Goal: Information Seeking & Learning: Check status

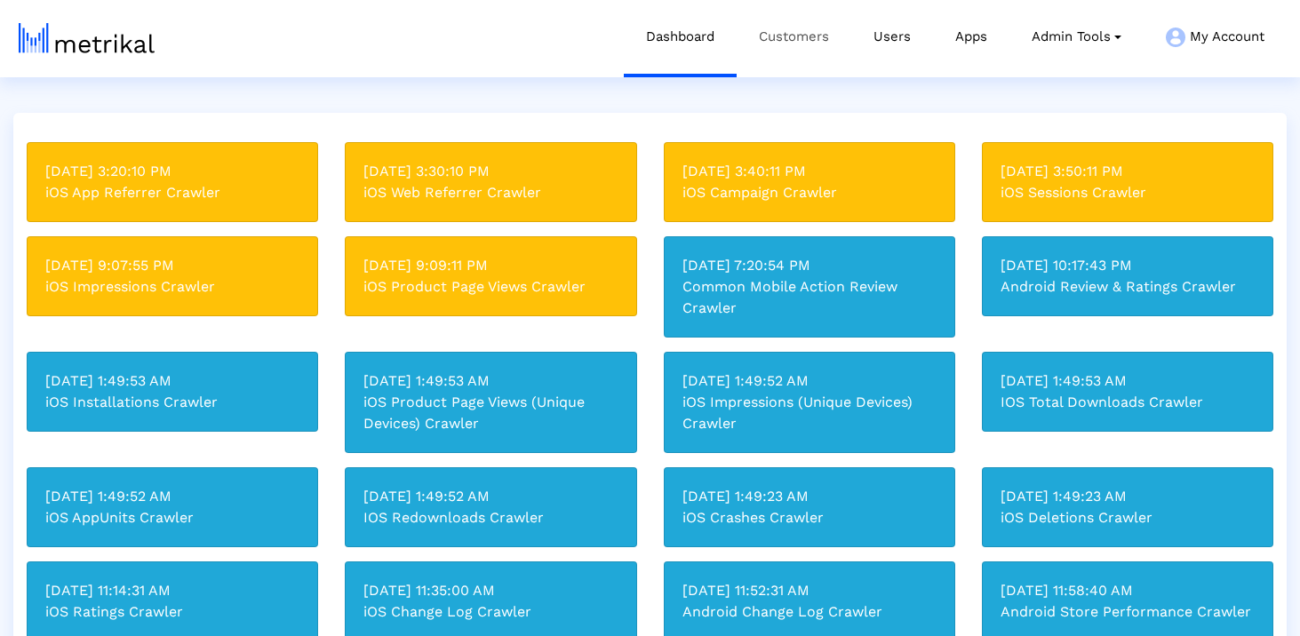
click at [775, 45] on link "Customers" at bounding box center [794, 37] width 115 height 74
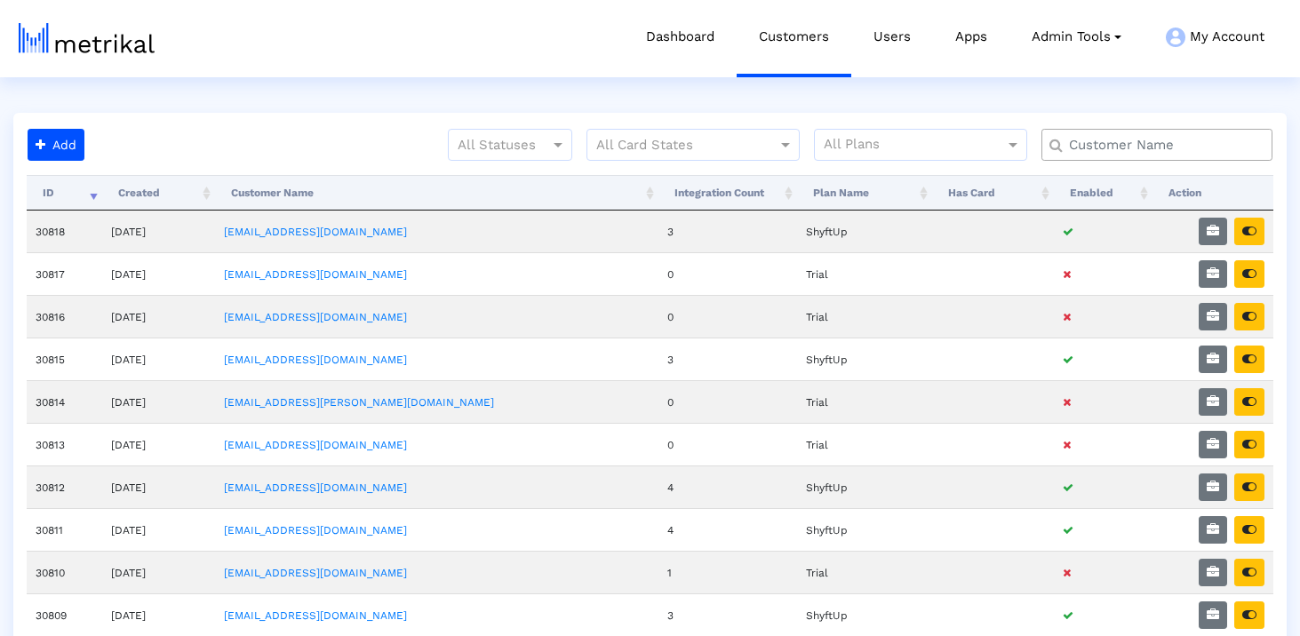
click at [1166, 149] on input "text" at bounding box center [1160, 145] width 209 height 19
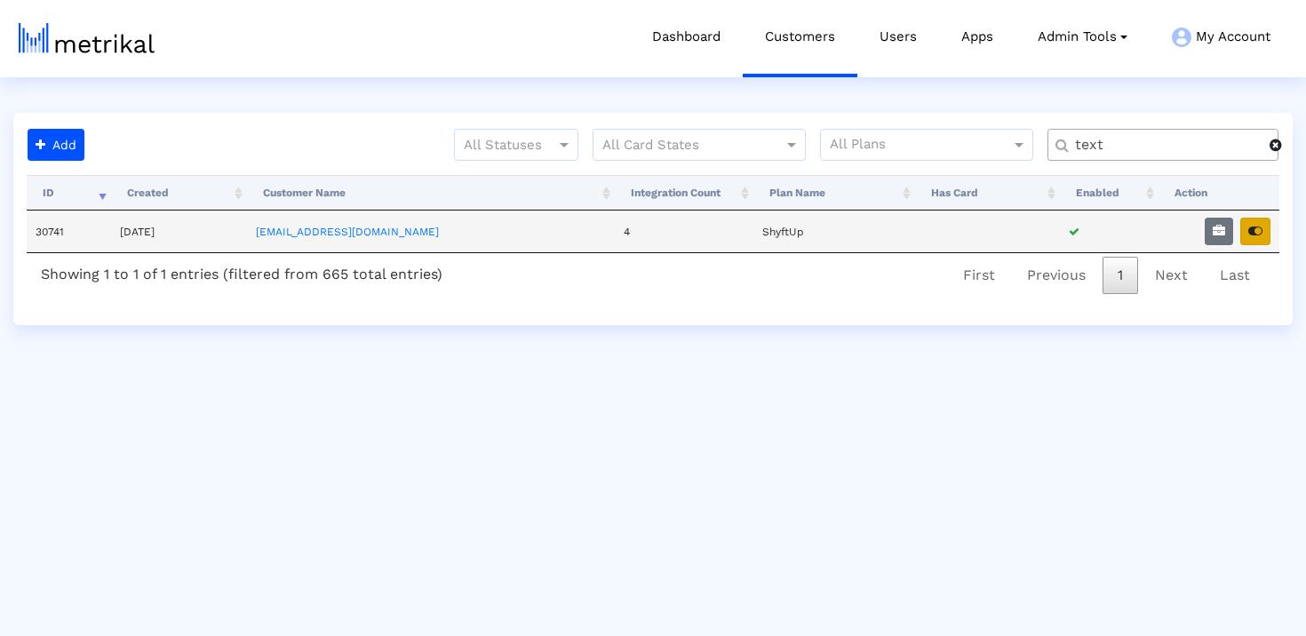
type input "text"
click at [1248, 236] on icon "button" at bounding box center [1255, 231] width 14 height 12
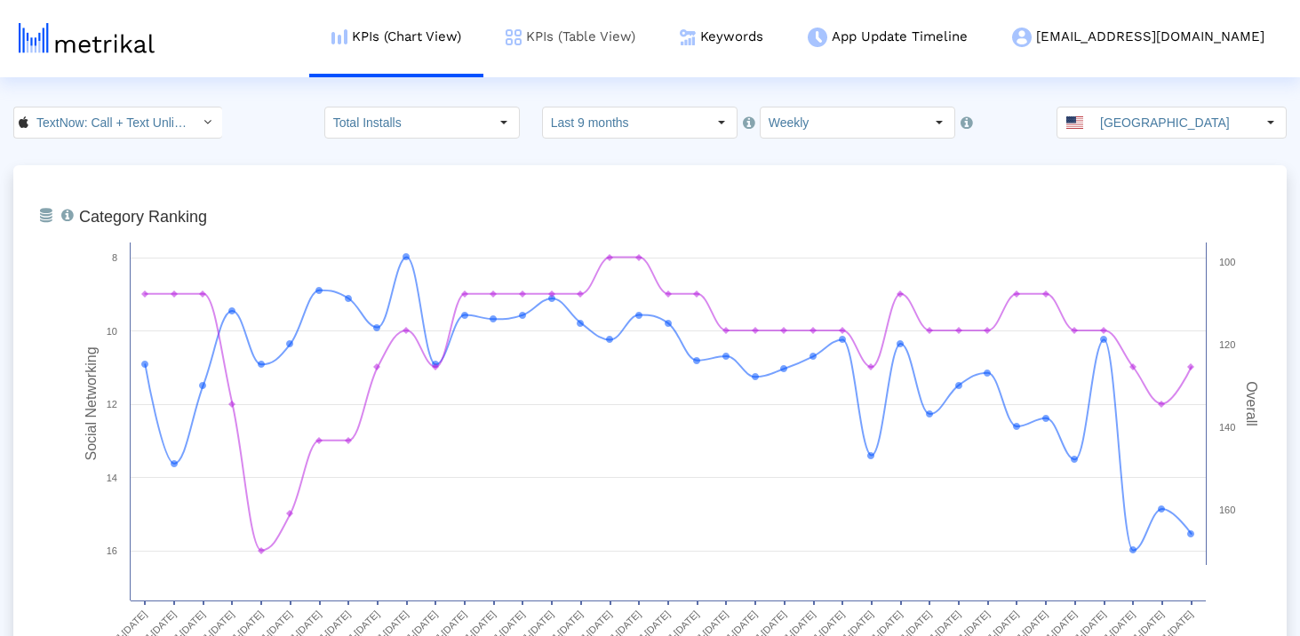
click at [657, 44] on link "KPIs (Table View)" at bounding box center [570, 37] width 174 height 74
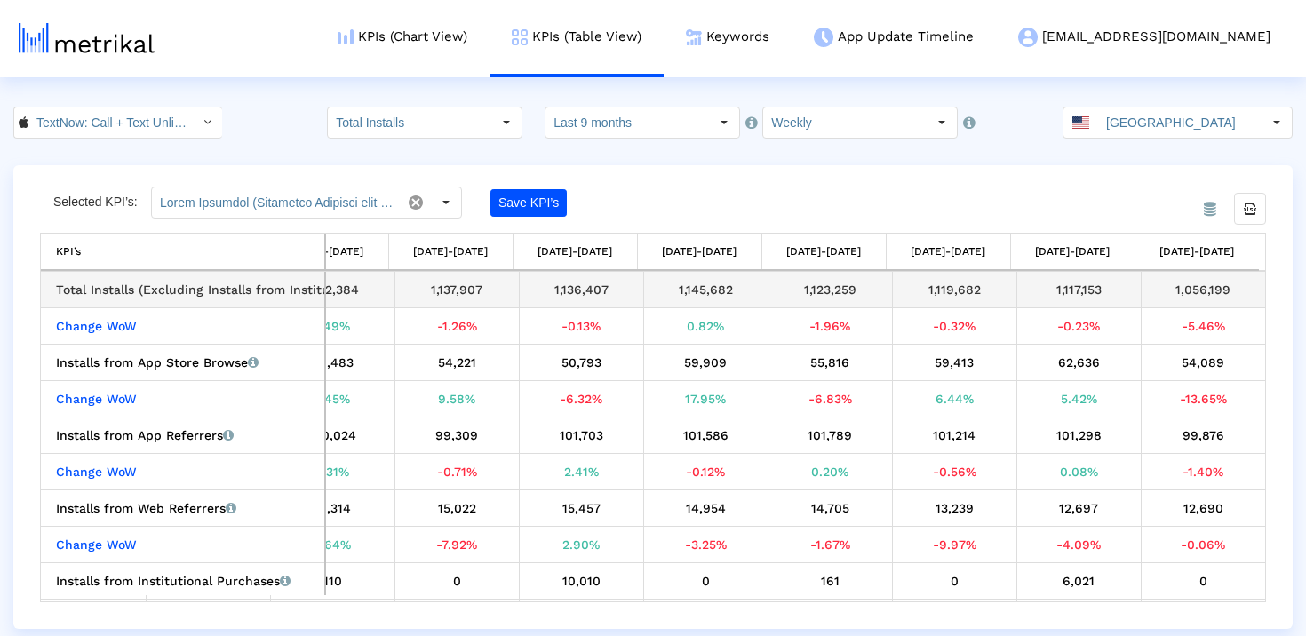
click at [1185, 288] on div "1,056,199" at bounding box center [1204, 289] width 112 height 23
copy tbody "1,056,199 Change WoW"
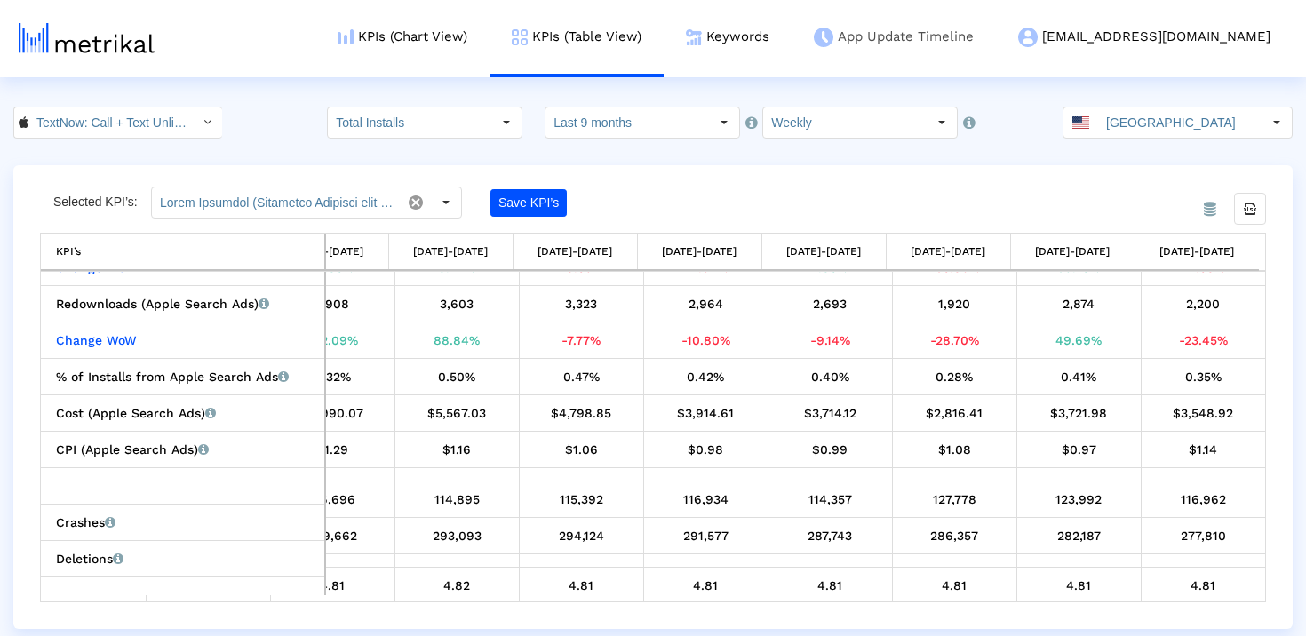
scroll to position [729, 3669]
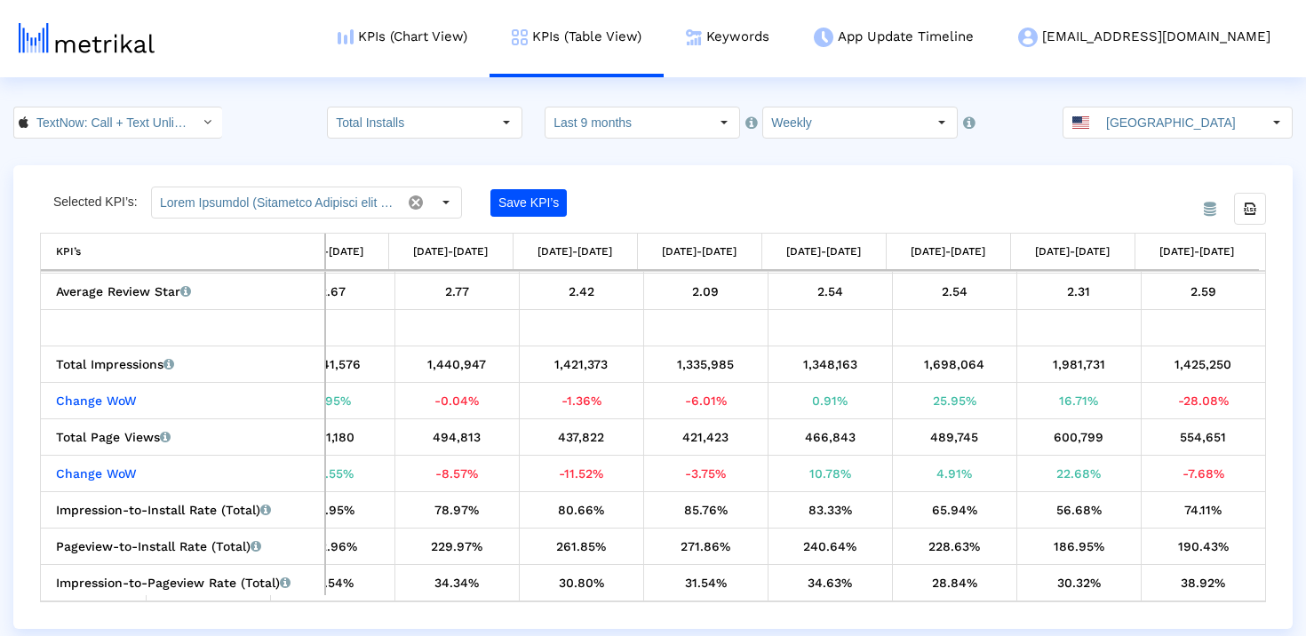
click at [1188, 361] on div "1,425,250" at bounding box center [1204, 364] width 112 height 23
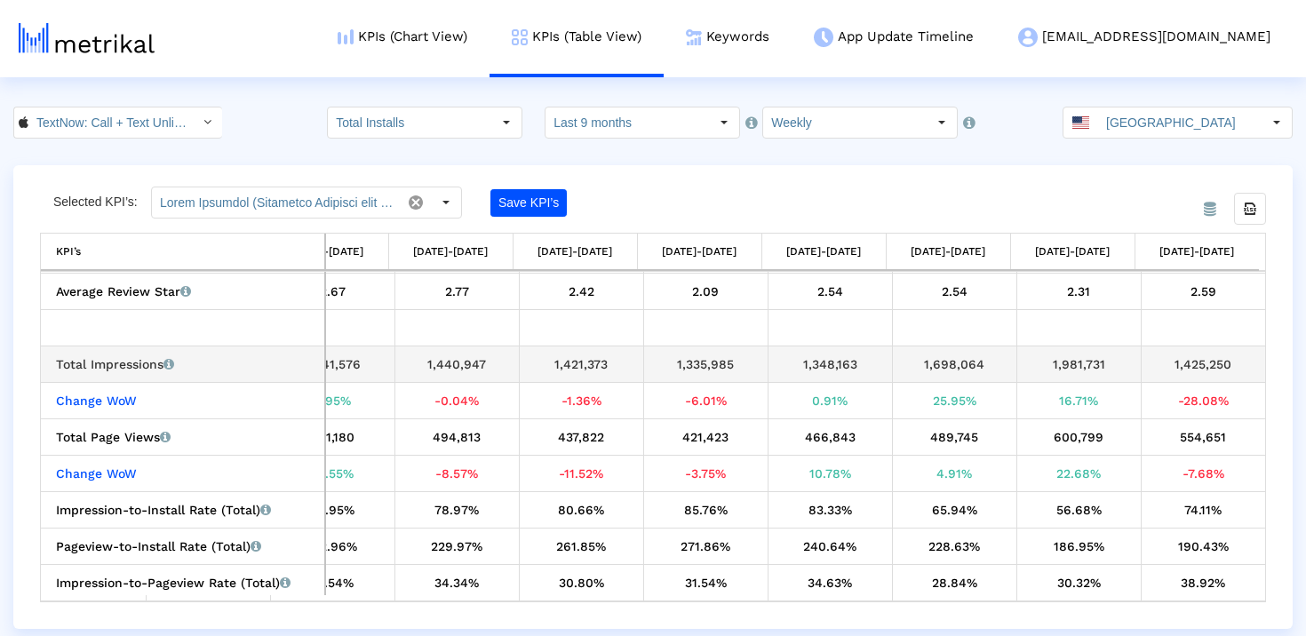
click at [1188, 361] on div "1,425,250" at bounding box center [1204, 364] width 112 height 23
copy tbody "1,425,250 Change WoW"
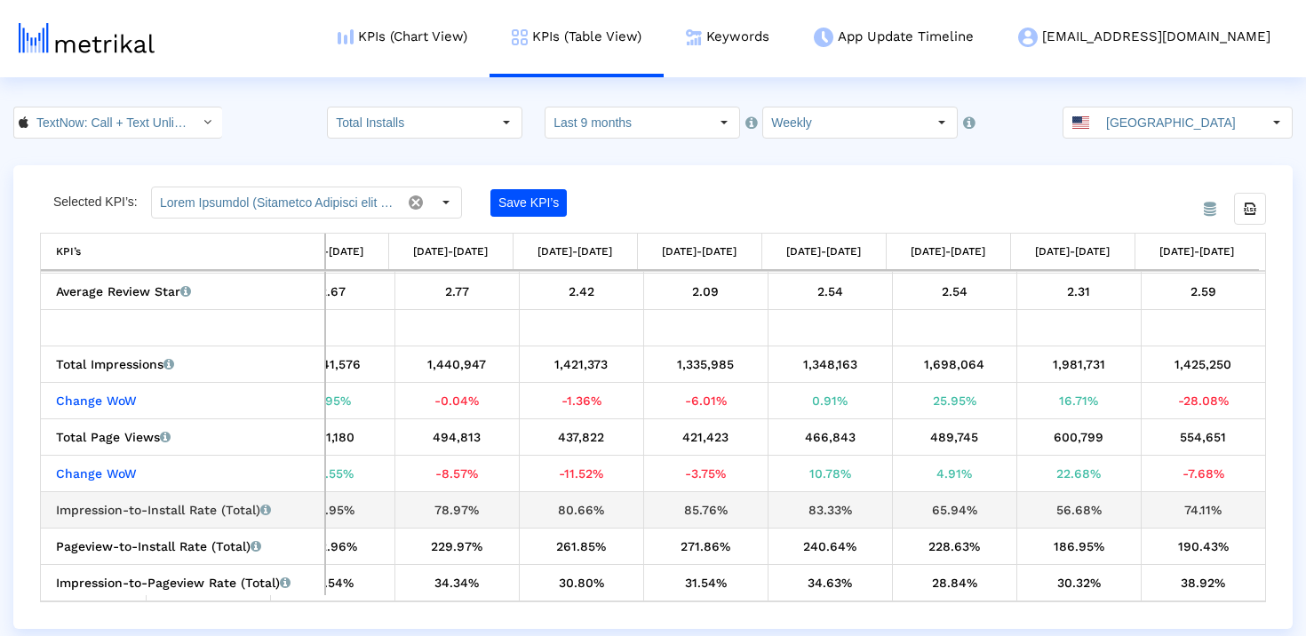
click at [1197, 507] on div "74.11%" at bounding box center [1204, 509] width 112 height 23
copy tbody "74.11% Pageview-to-Install Rate (Total) Percentage of users who installed the a…"
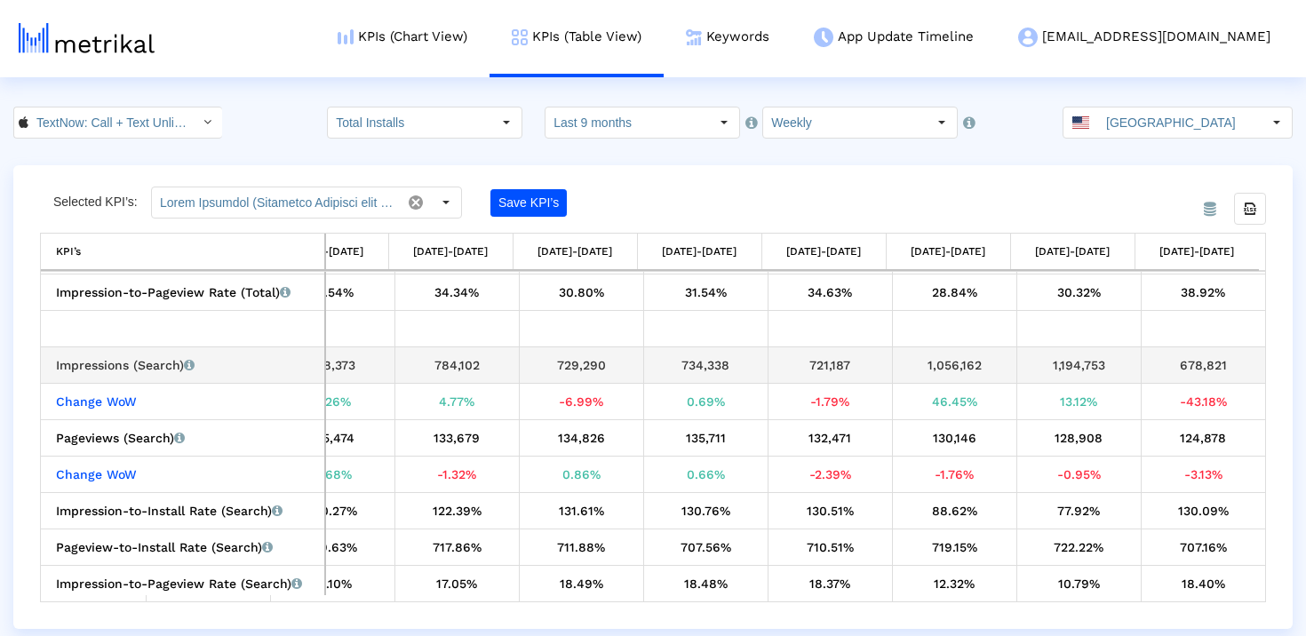
click at [1194, 363] on div "678,821" at bounding box center [1204, 365] width 112 height 23
copy tbody "678,821 Change WoW"
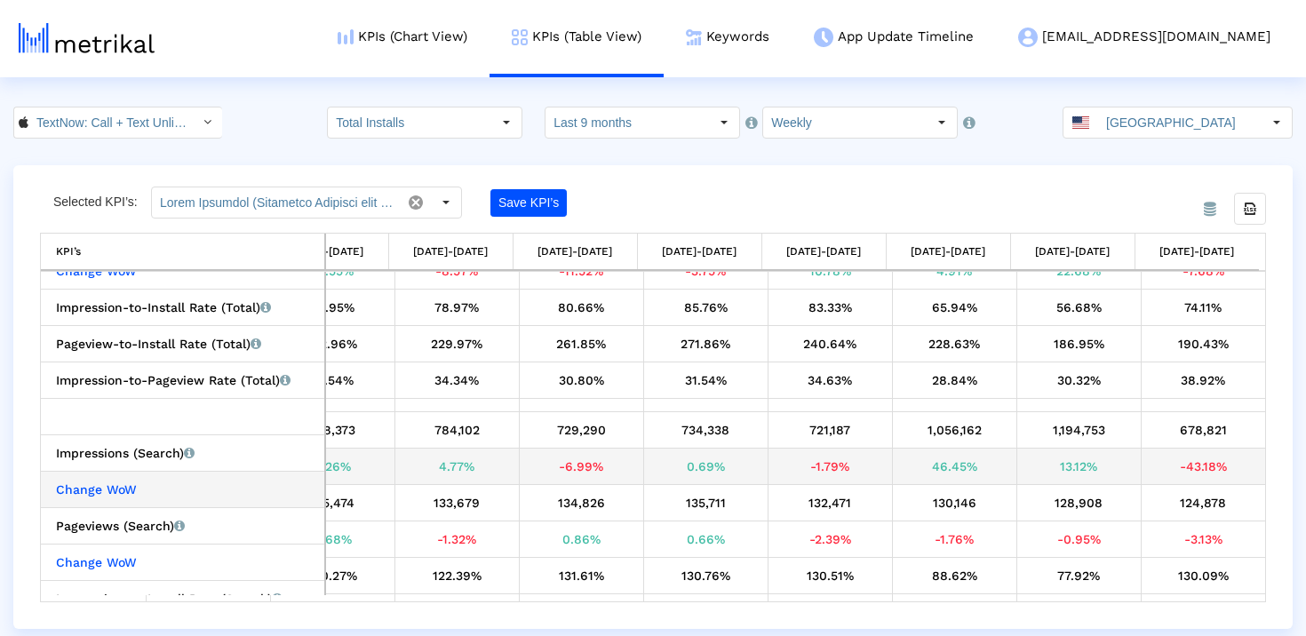
scroll to position [1575, 0]
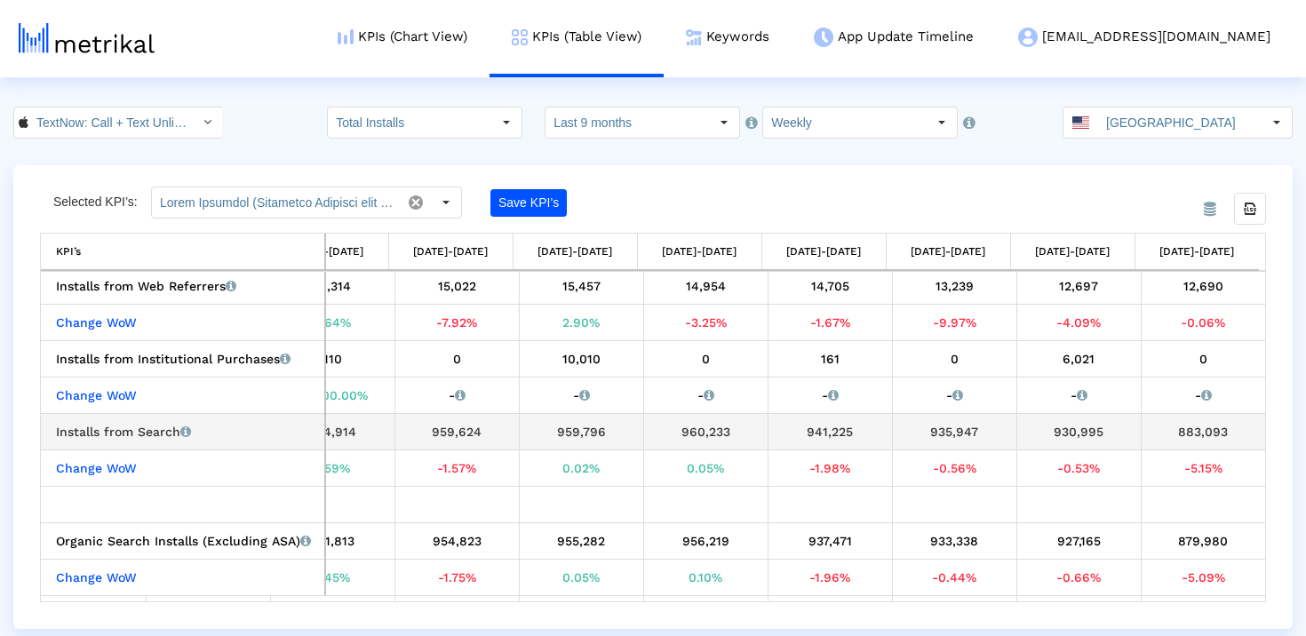
click at [1180, 428] on div "883,093" at bounding box center [1204, 431] width 112 height 23
copy tbody "883,093 Change WoW"
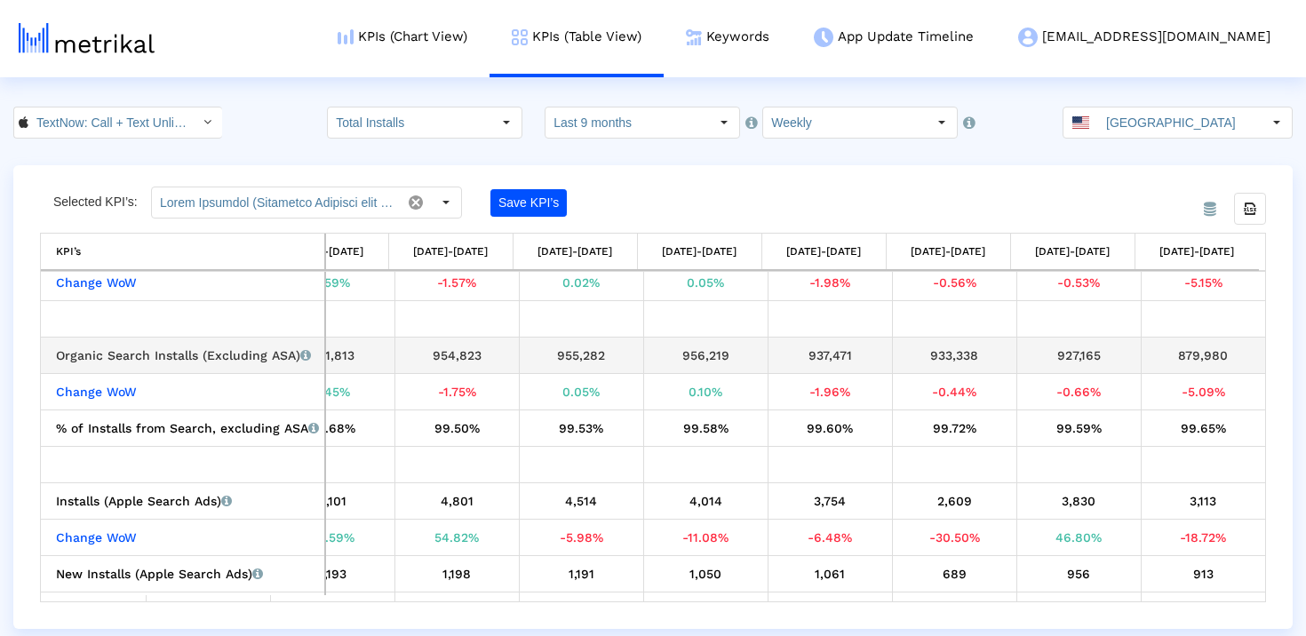
click at [1164, 355] on div "879,980" at bounding box center [1204, 355] width 112 height 23
copy tbody "879,980 Change WoW"
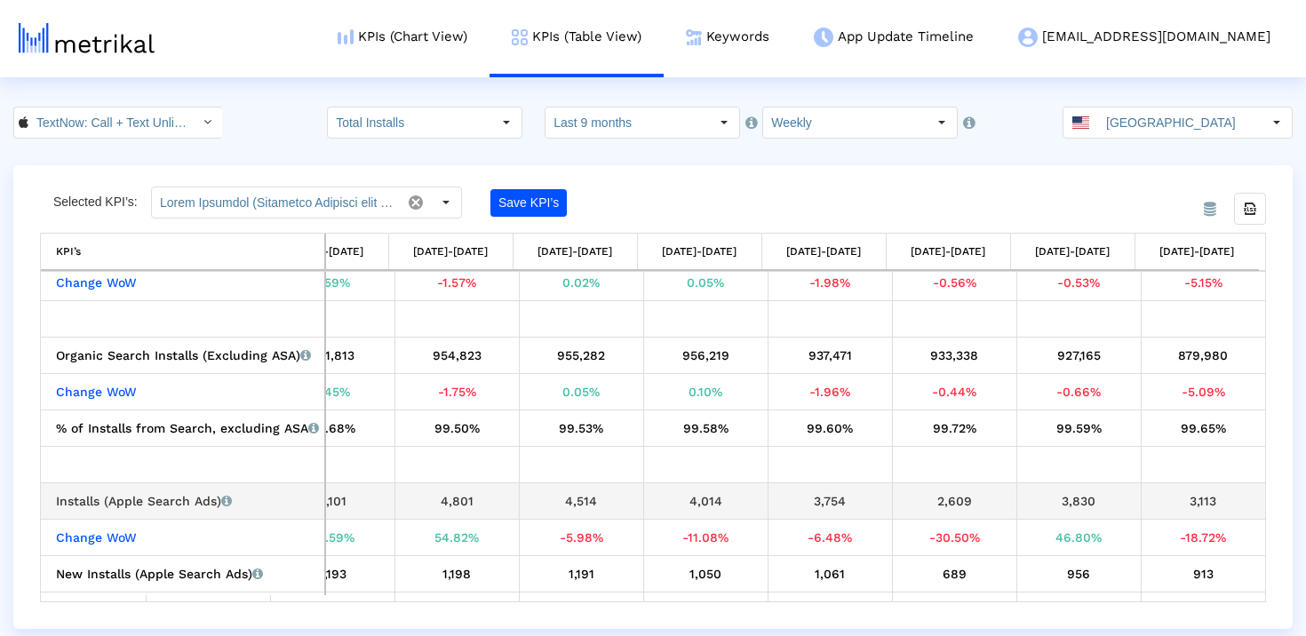
click at [1179, 504] on div "3,113" at bounding box center [1204, 501] width 112 height 23
copy tbody "3,113 Change WoW"
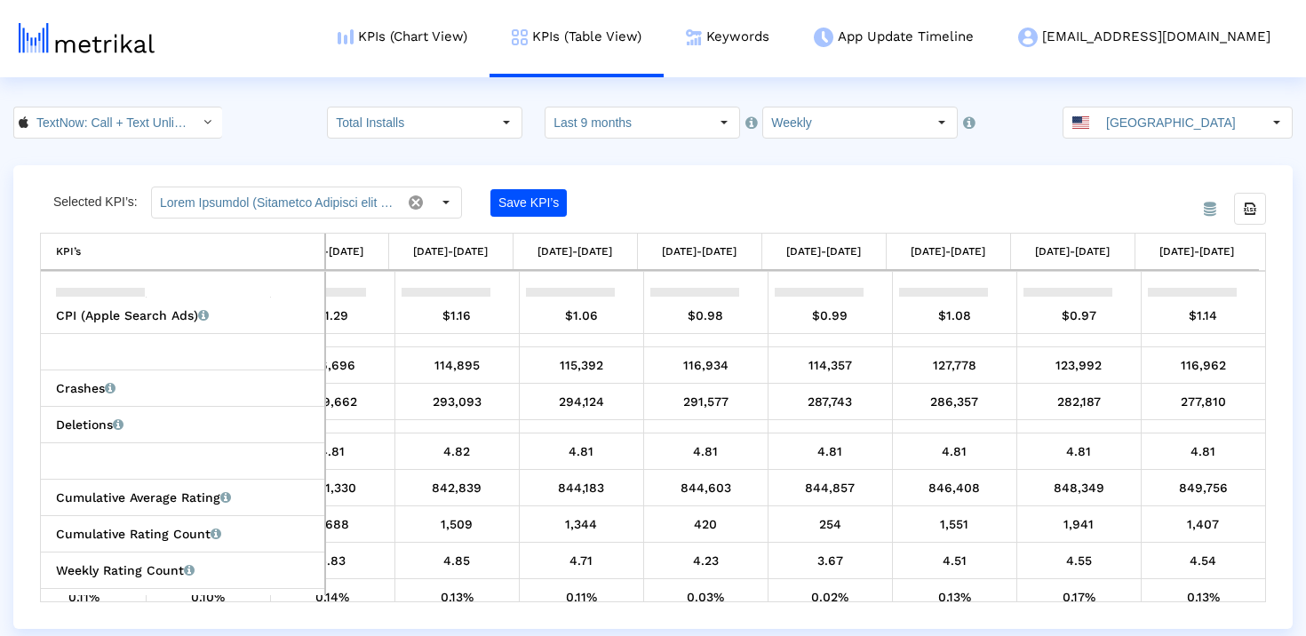
scroll to position [895, 0]
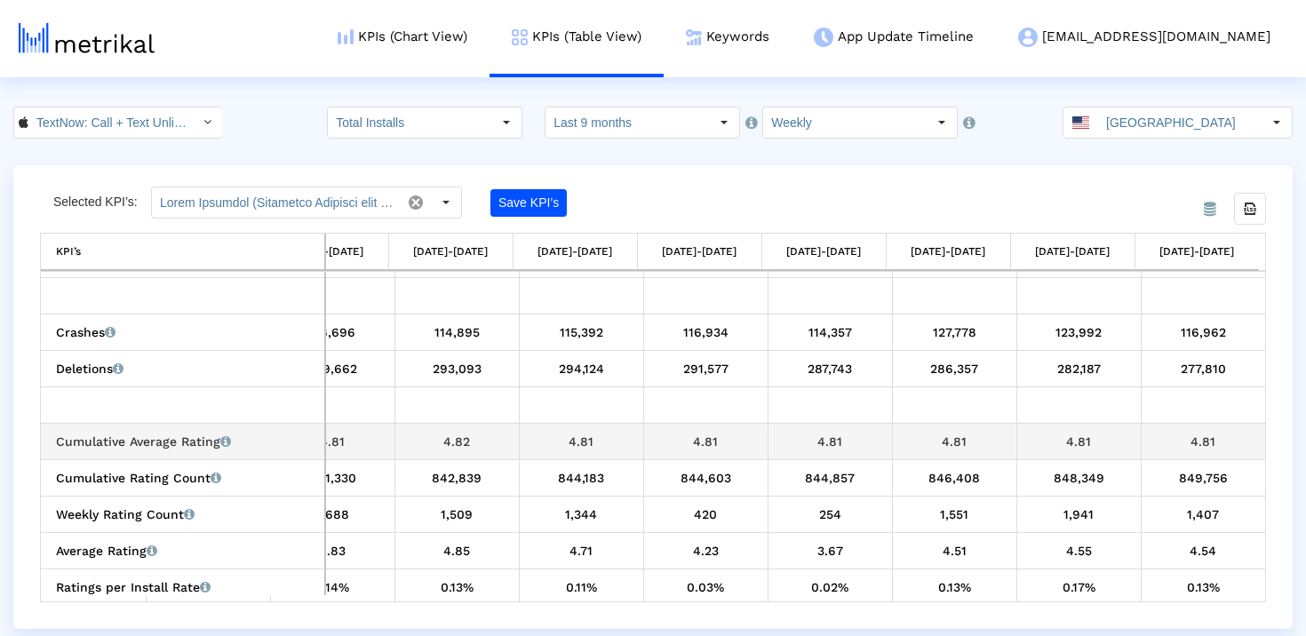
click at [1197, 452] on td "4.81" at bounding box center [1203, 441] width 124 height 36
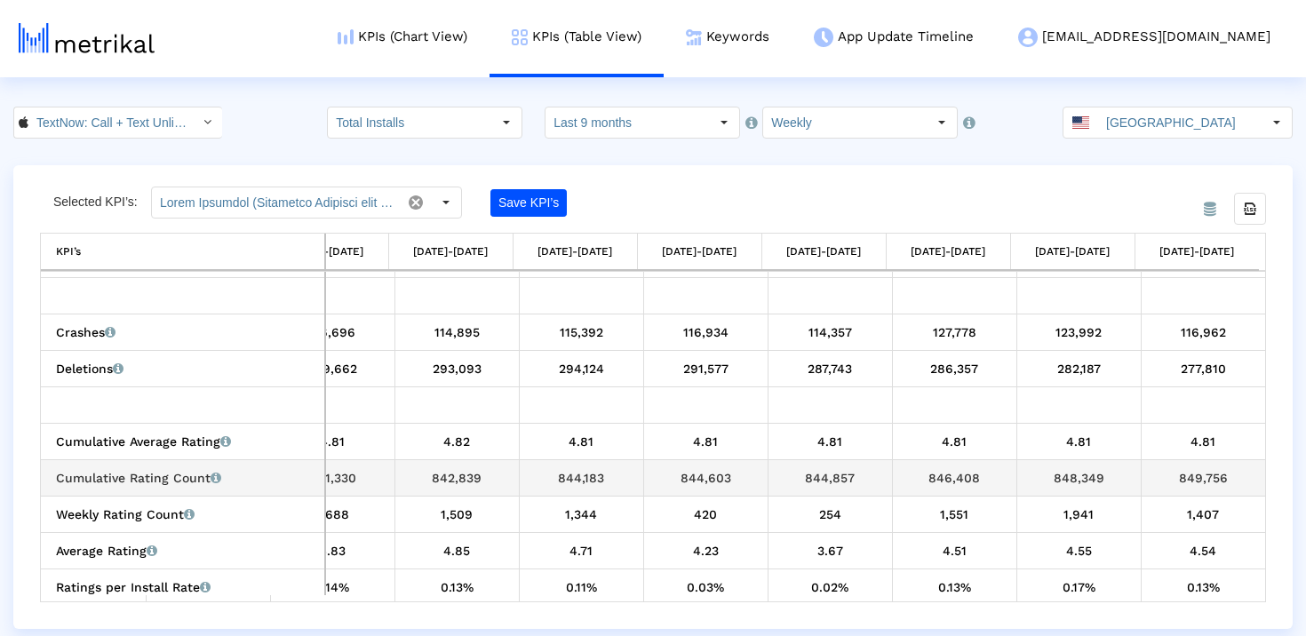
click at [1192, 483] on div "849,756" at bounding box center [1204, 477] width 112 height 23
copy tbody "849,756 Weekly Rating Count Total number of ratings that the app received in th…"
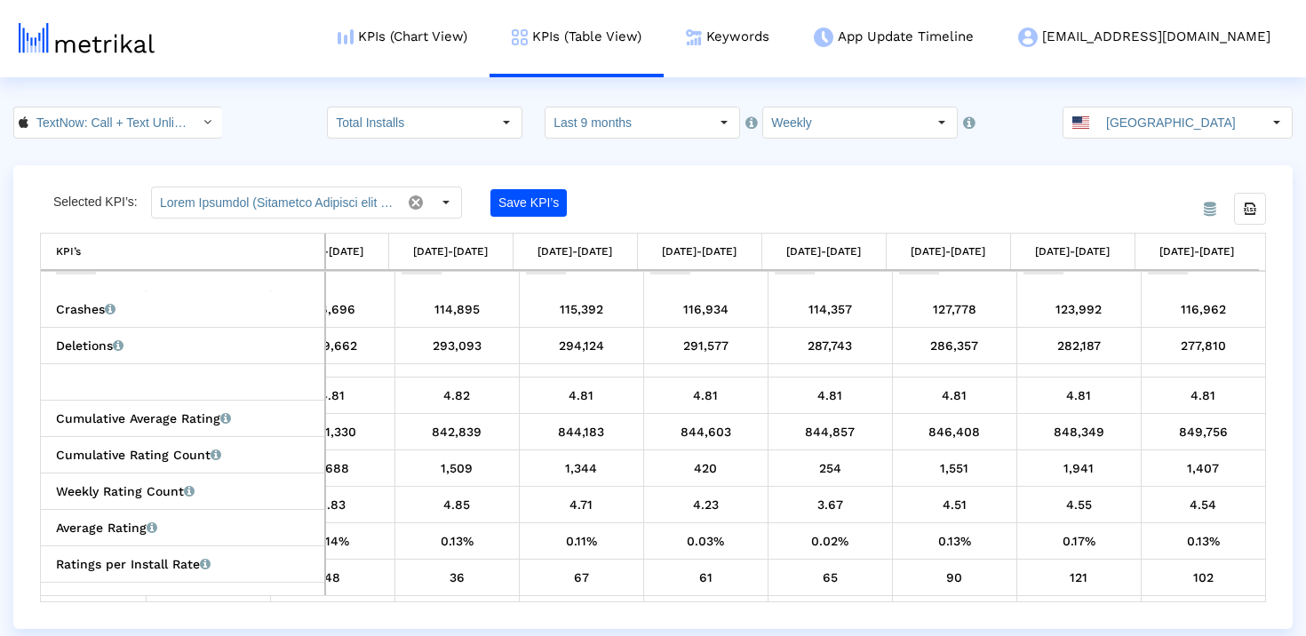
scroll to position [934, 0]
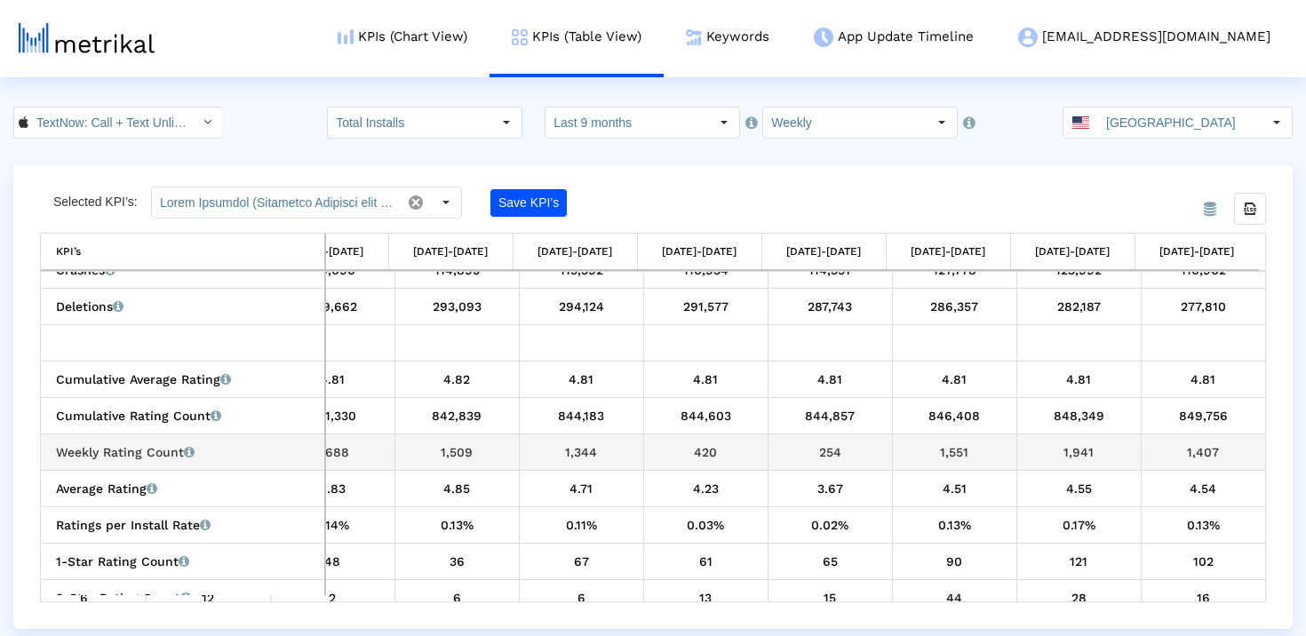
click at [1196, 446] on div "1,407" at bounding box center [1204, 452] width 112 height 23
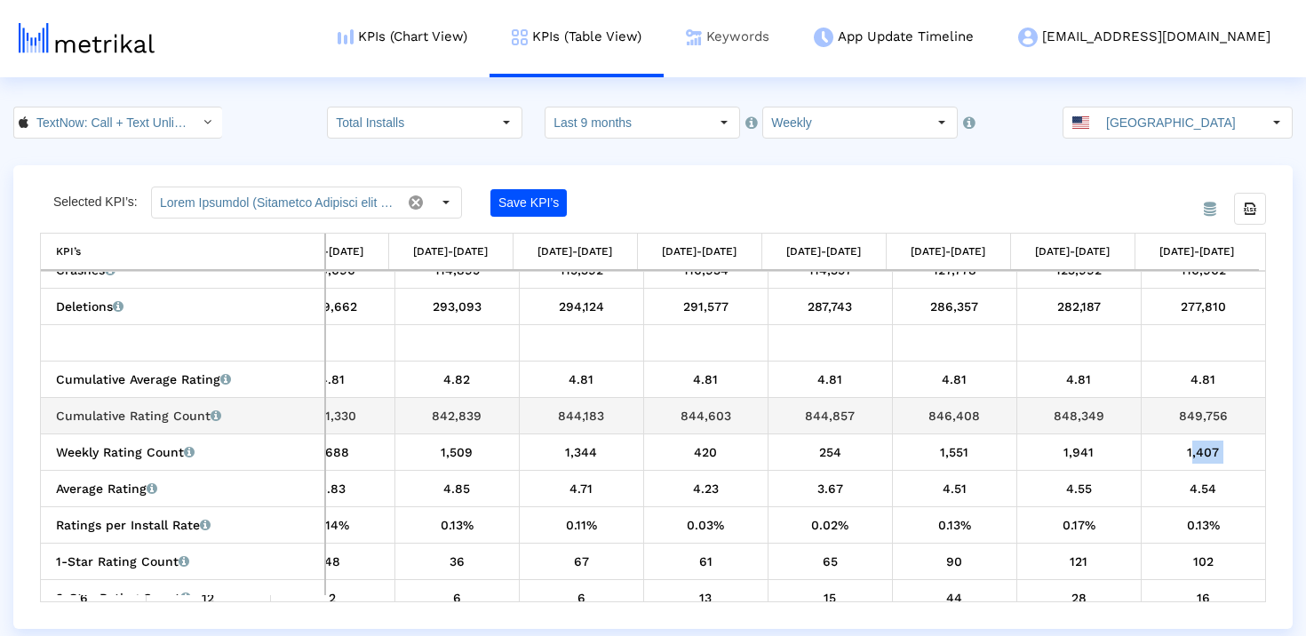
copy tbody "1,407 Average Rating Average of star ratings that the app received in that time…"
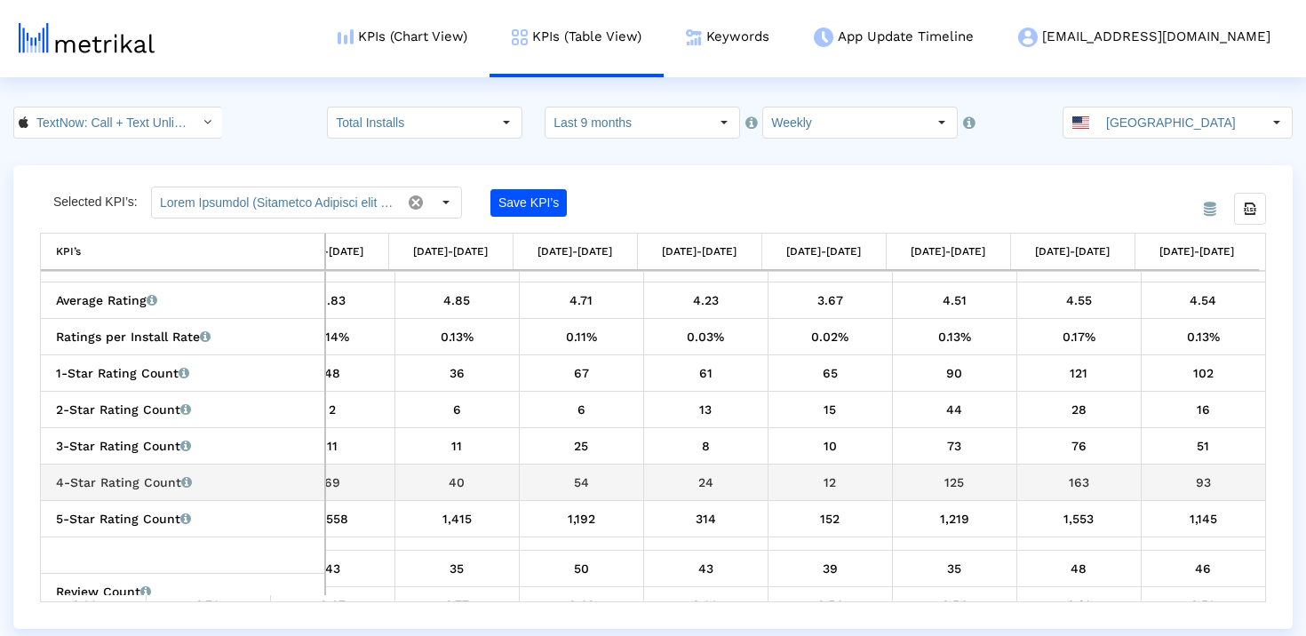
scroll to position [1109, 0]
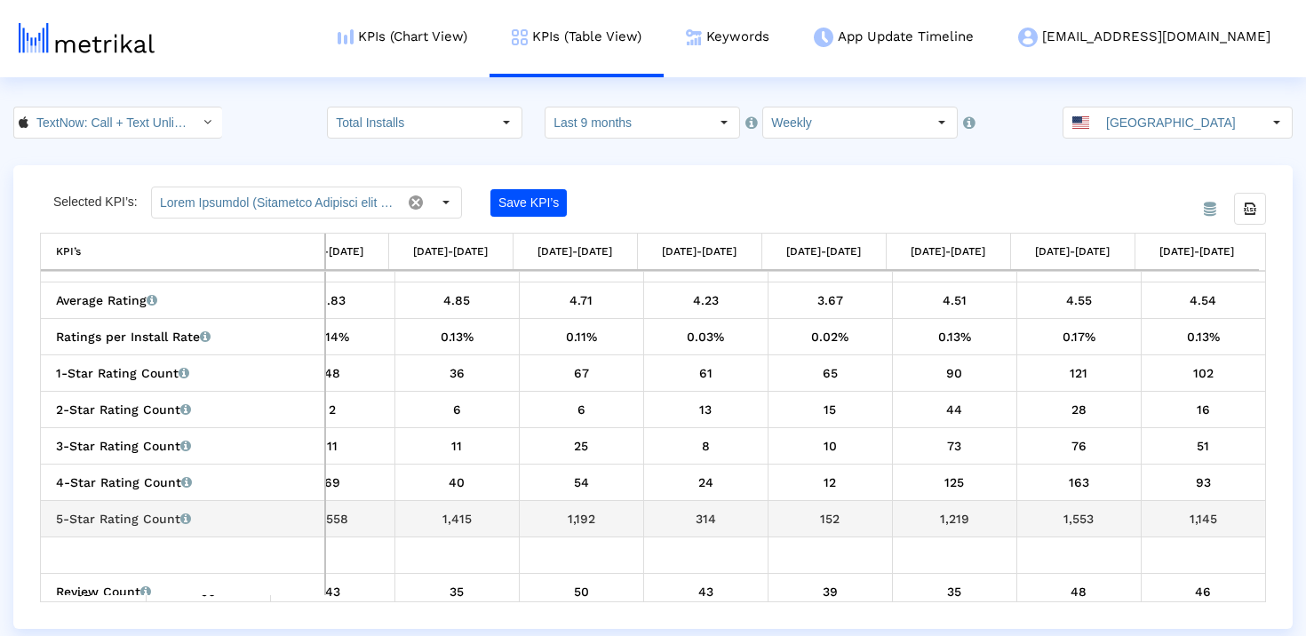
click at [1207, 518] on div "1,145" at bounding box center [1204, 518] width 112 height 23
copy tbody "1,145"
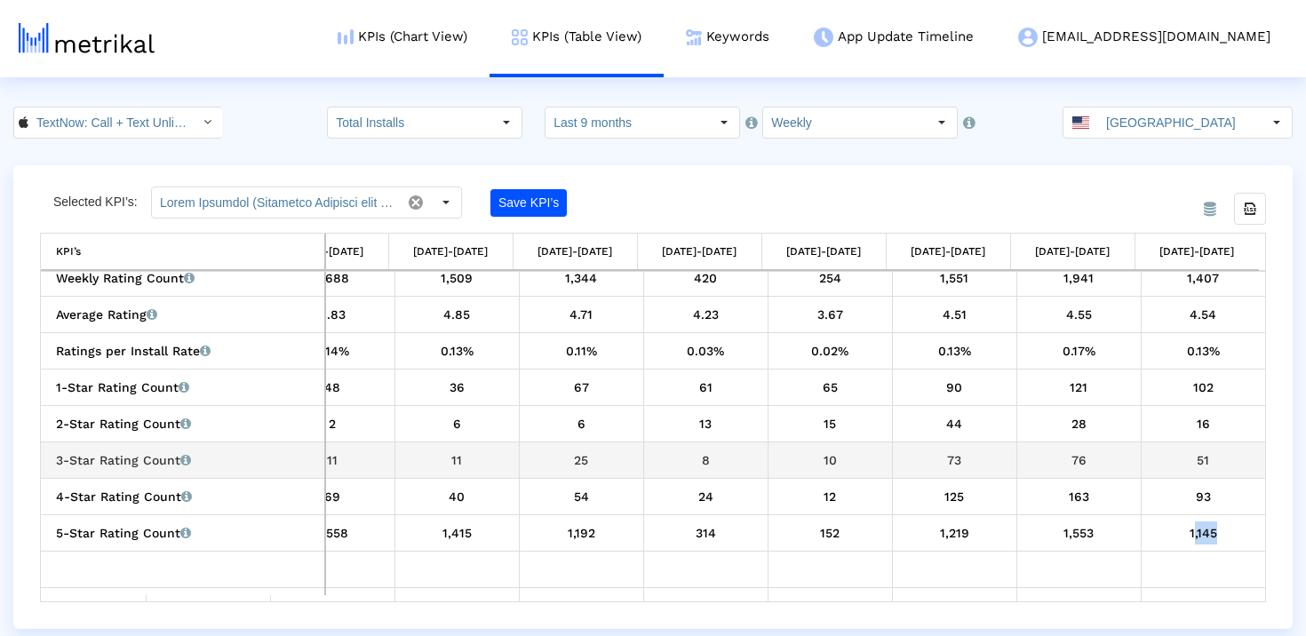
scroll to position [1080, 0]
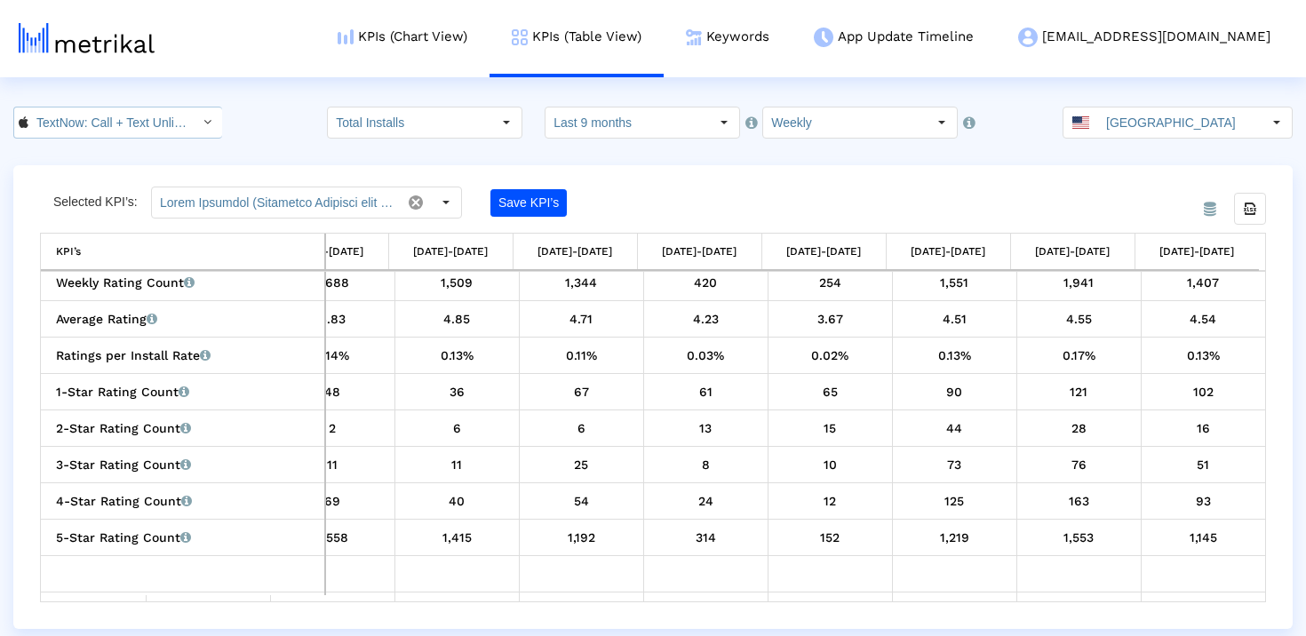
click at [99, 133] on input "TextNow: Call + Text Unlimited < 314716233 >" at bounding box center [108, 123] width 160 height 30
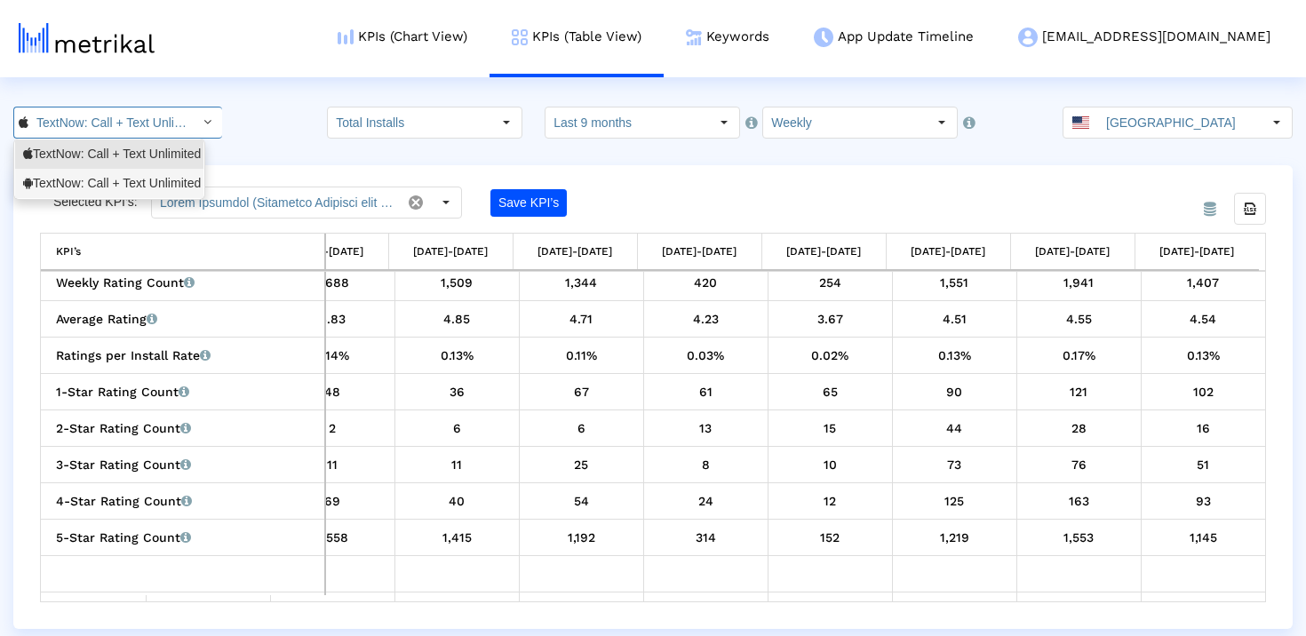
click at [108, 179] on div "TextNow: Call + Text Unlimited <com.enflick.android.TextNow>" at bounding box center [109, 183] width 172 height 17
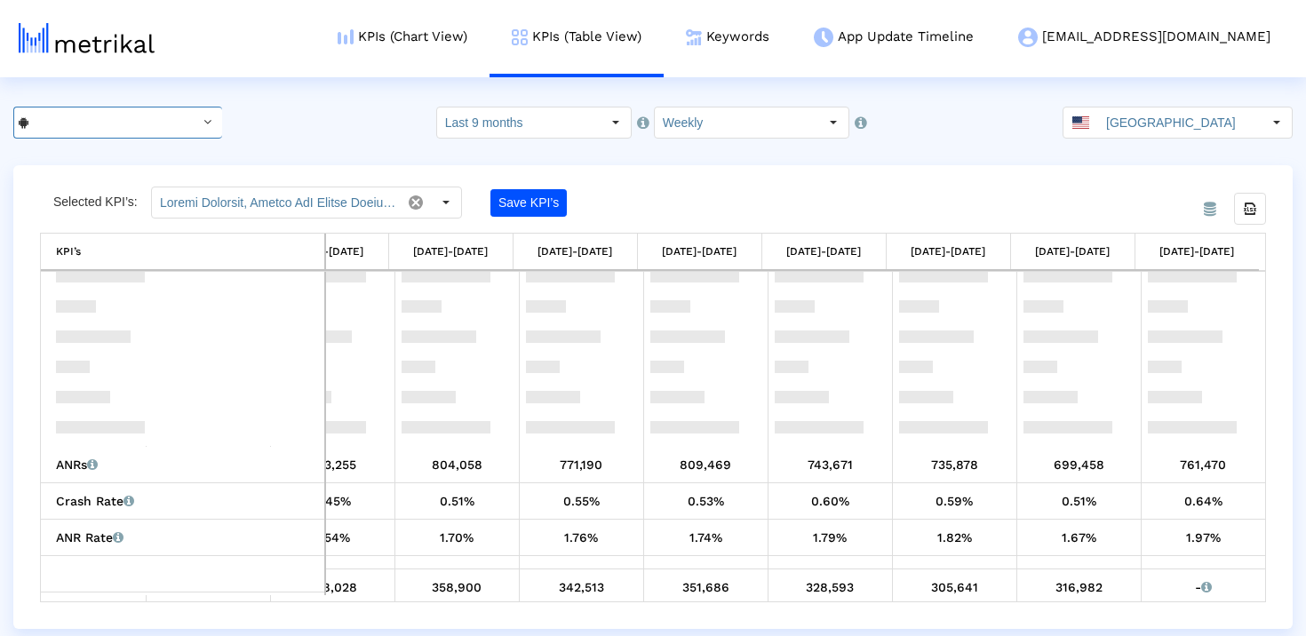
scroll to position [460, 0]
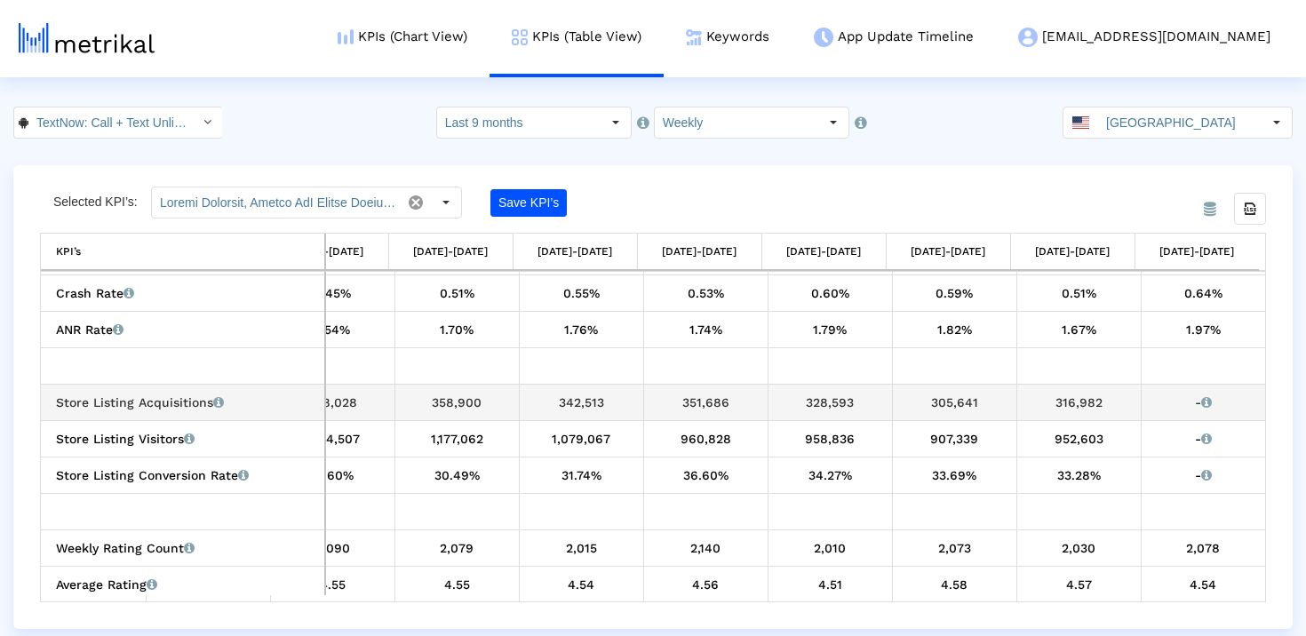
drag, startPoint x: 1041, startPoint y: 402, endPoint x: 1133, endPoint y: 402, distance: 91.5
click at [1133, 402] on td "316,982" at bounding box center [1078, 402] width 124 height 36
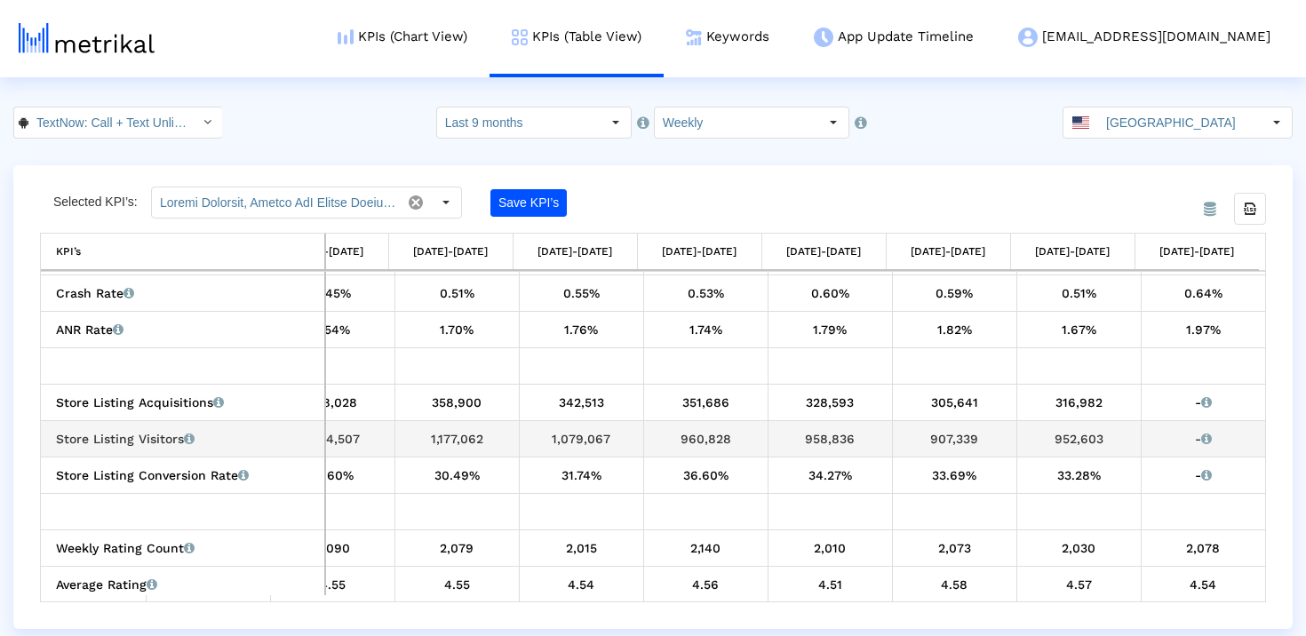
click at [1056, 445] on div "952,603" at bounding box center [1079, 438] width 111 height 23
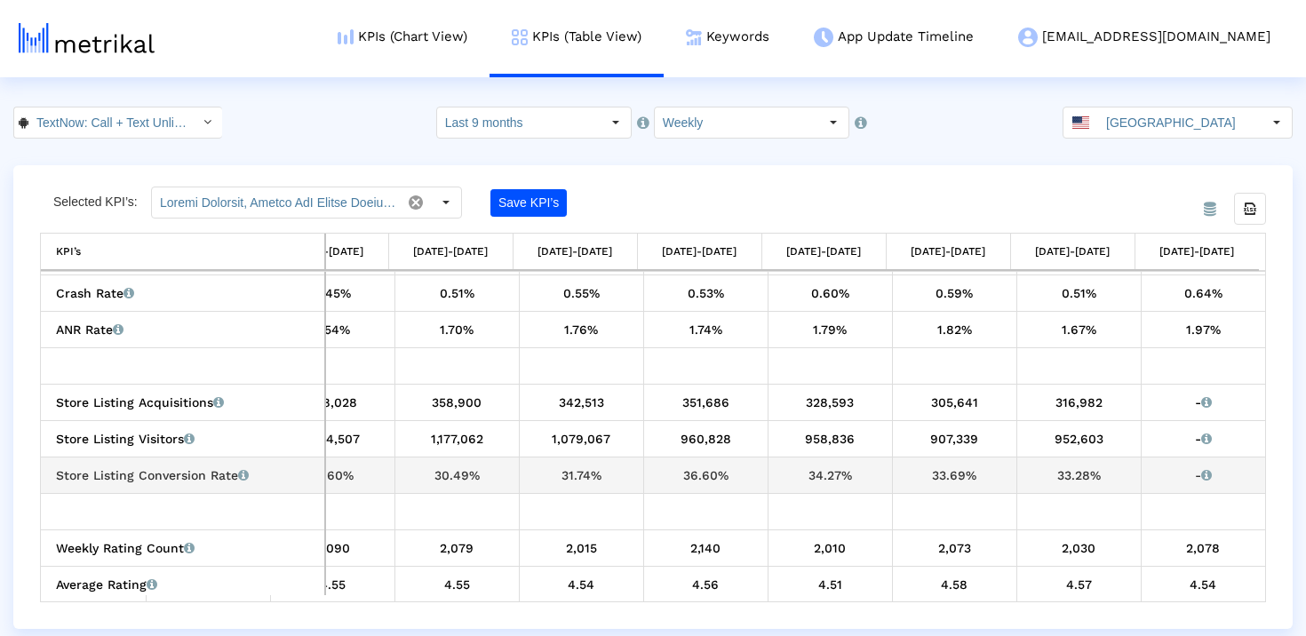
click at [1075, 474] on div "33.28%" at bounding box center [1079, 475] width 111 height 23
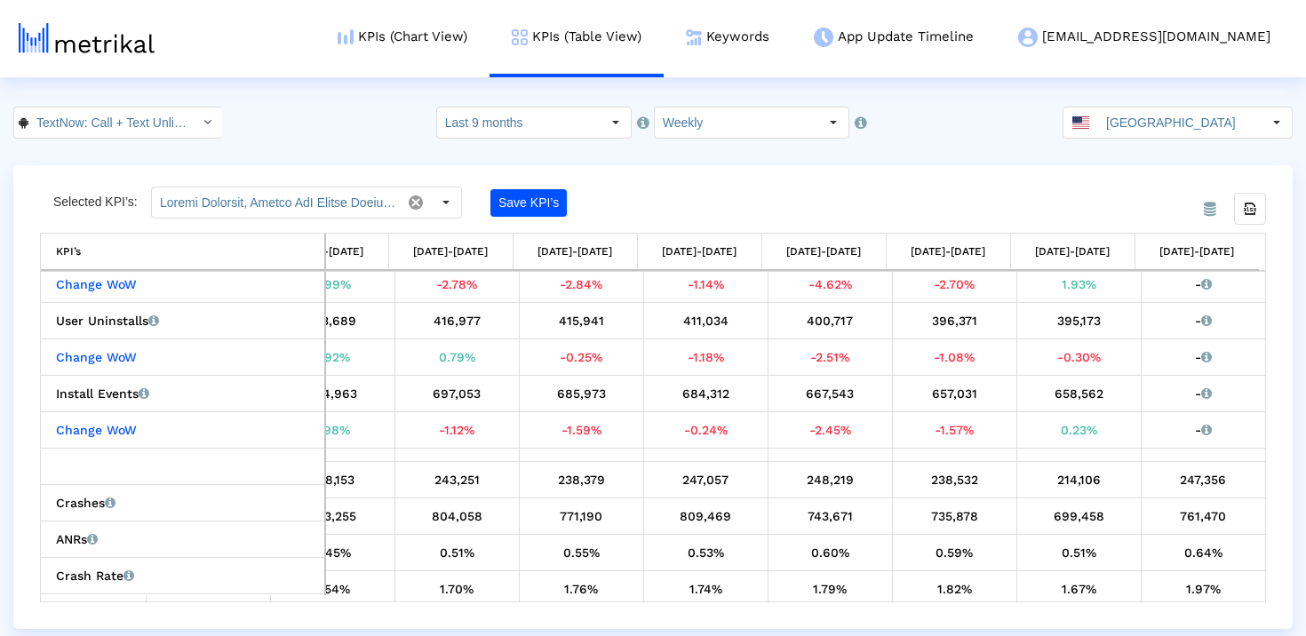
scroll to position [294, 0]
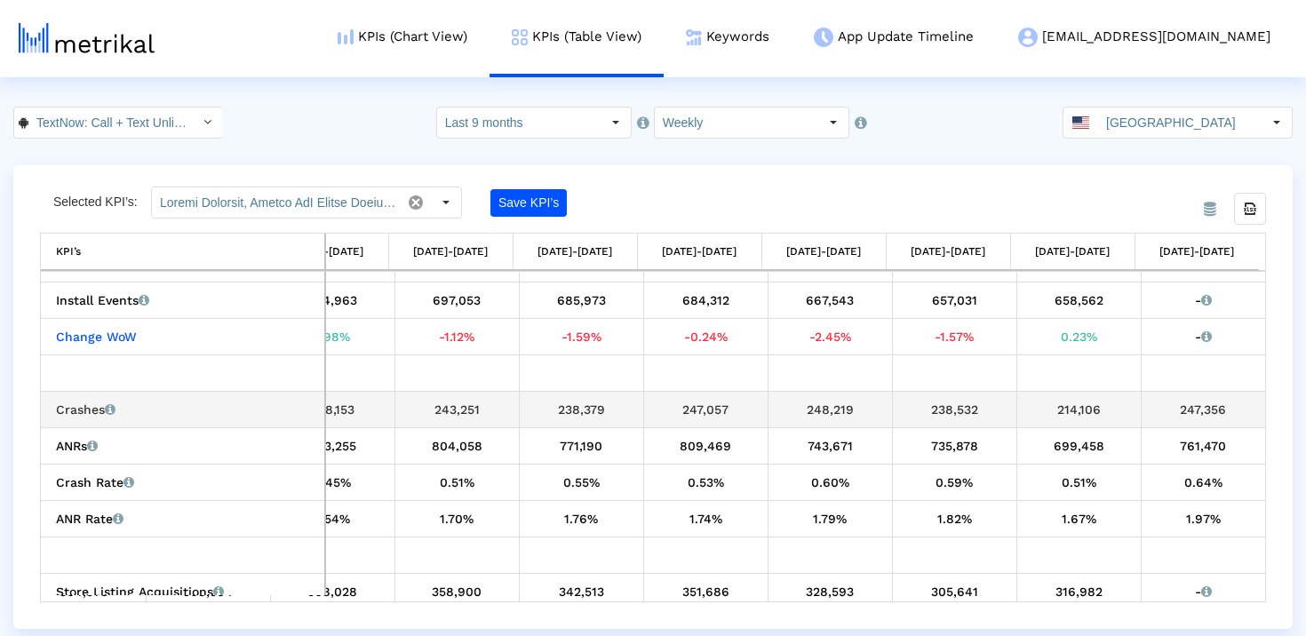
drag, startPoint x: 1096, startPoint y: 410, endPoint x: 1038, endPoint y: 409, distance: 57.8
click at [1038, 409] on div "214,106" at bounding box center [1079, 409] width 111 height 23
